Goal: Register for event/course

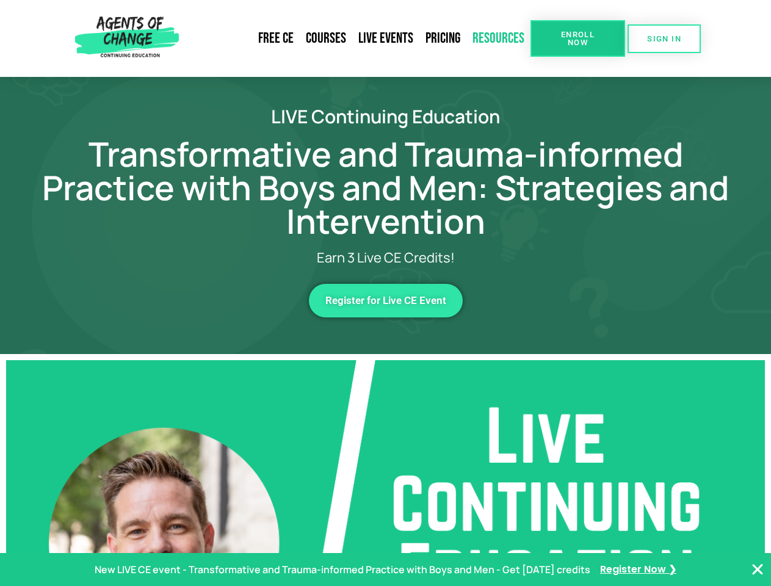
click at [499, 38] on link "Resources" at bounding box center [498, 38] width 64 height 28
click at [577, 38] on span "Enroll Now" at bounding box center [578, 39] width 56 height 16
click at [664, 38] on span "SIGN IN" at bounding box center [664, 39] width 34 height 8
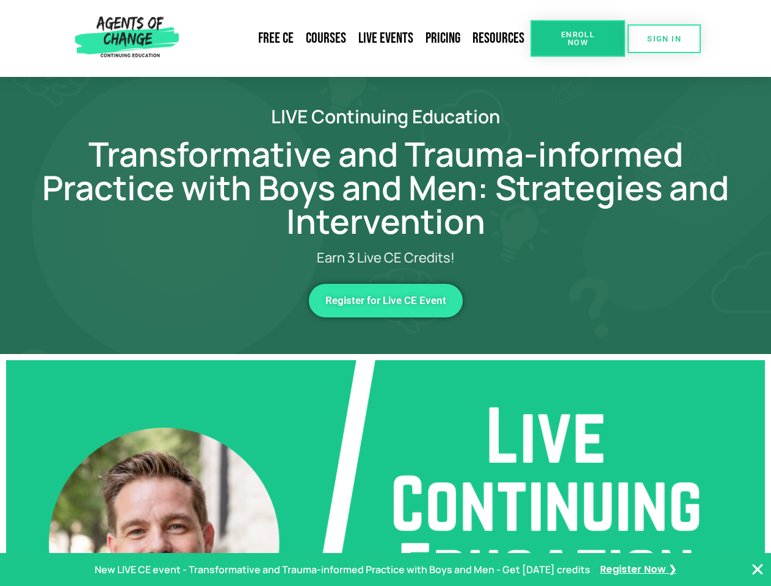
click at [386, 300] on span "Register for Live CE Event" at bounding box center [385, 300] width 121 height 10
click at [385, 569] on p "New LIVE CE event - Transformative and Trauma-informed Practice with Boys and M…" at bounding box center [343, 570] width 496 height 18
click at [757, 569] on icon "Close Banner" at bounding box center [757, 569] width 15 height 15
